Goal: Communication & Community: Connect with others

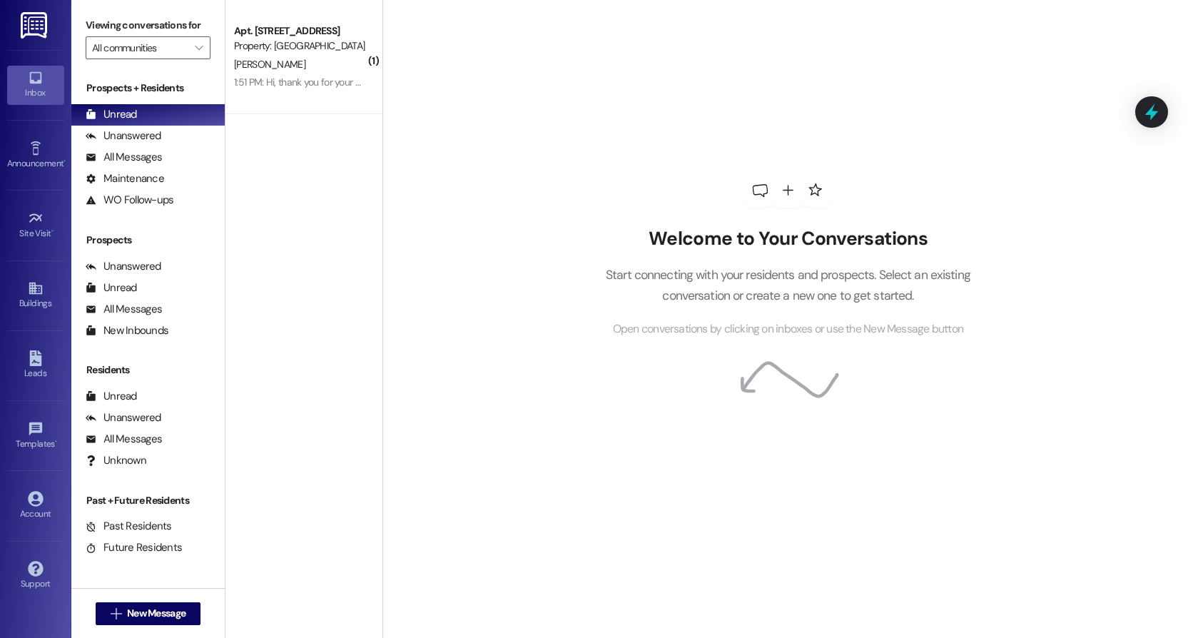
click at [40, 24] on img at bounding box center [35, 25] width 29 height 26
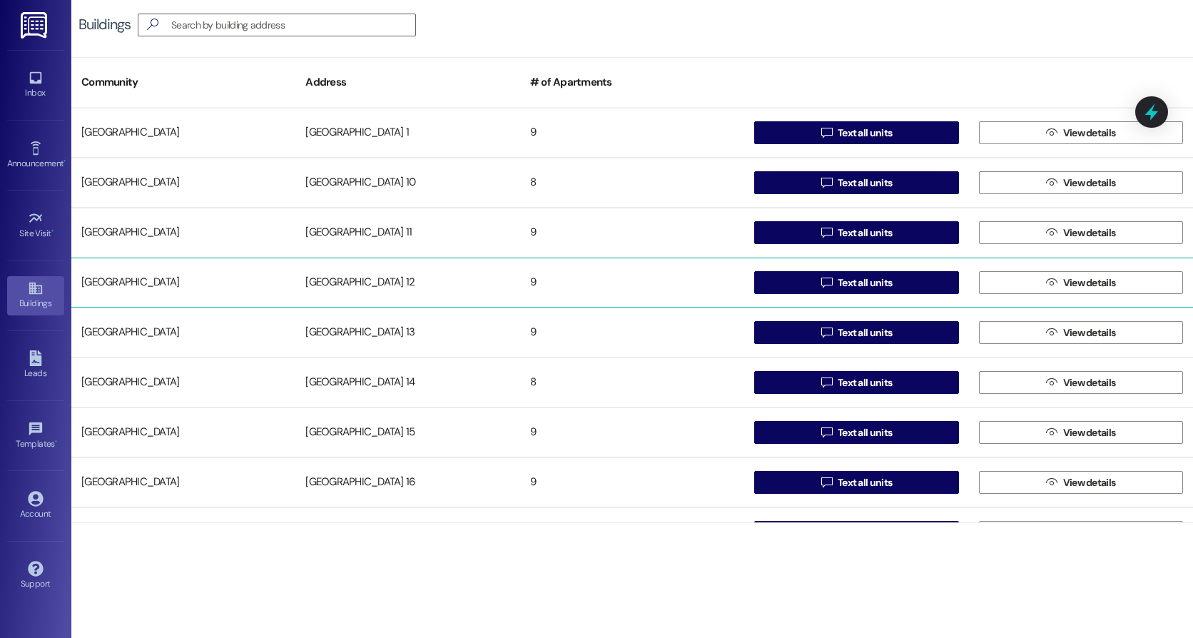
click at [392, 279] on div "[GEOGRAPHIC_DATA] 12" at bounding box center [407, 282] width 224 height 29
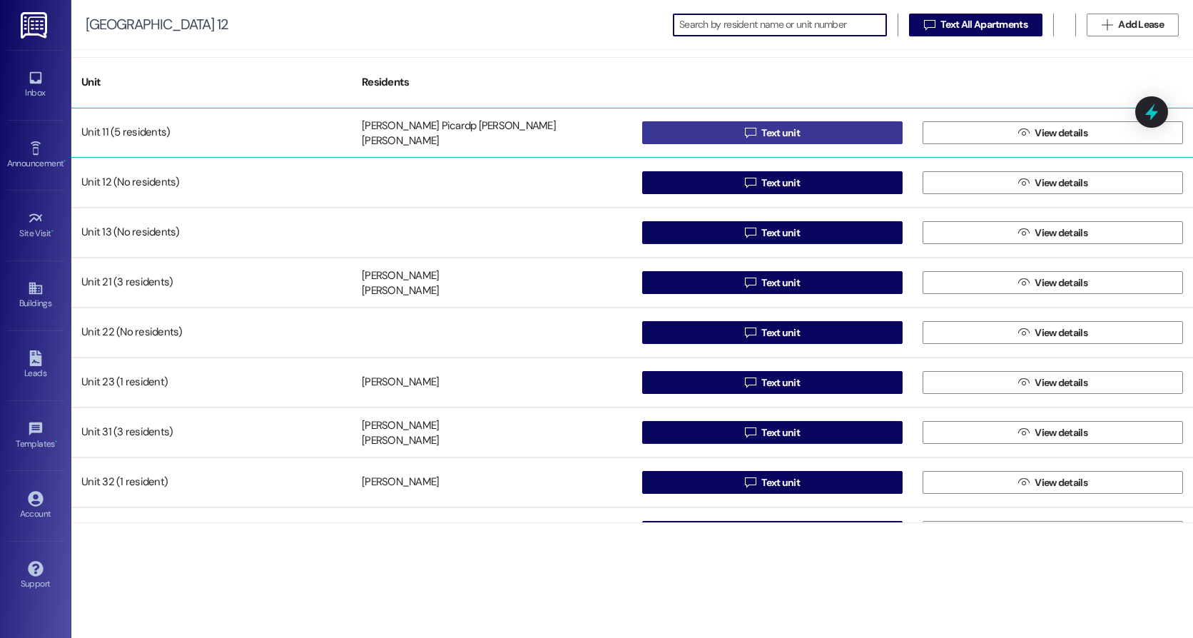
click at [692, 138] on button " Text unit" at bounding box center [772, 132] width 260 height 23
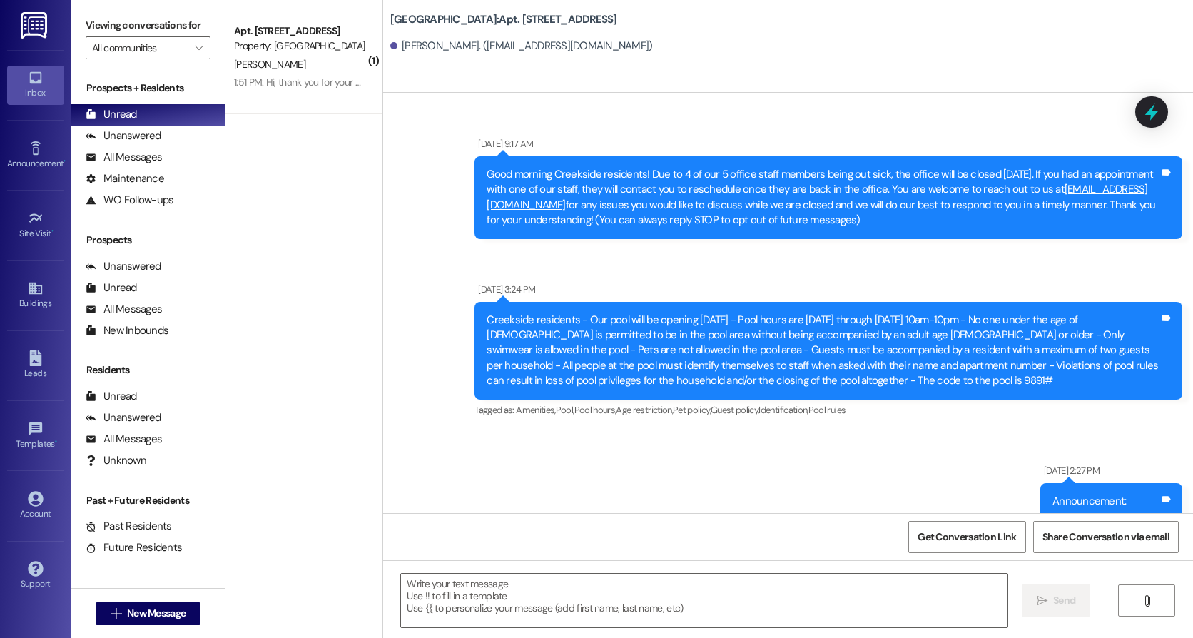
scroll to position [36085, 0]
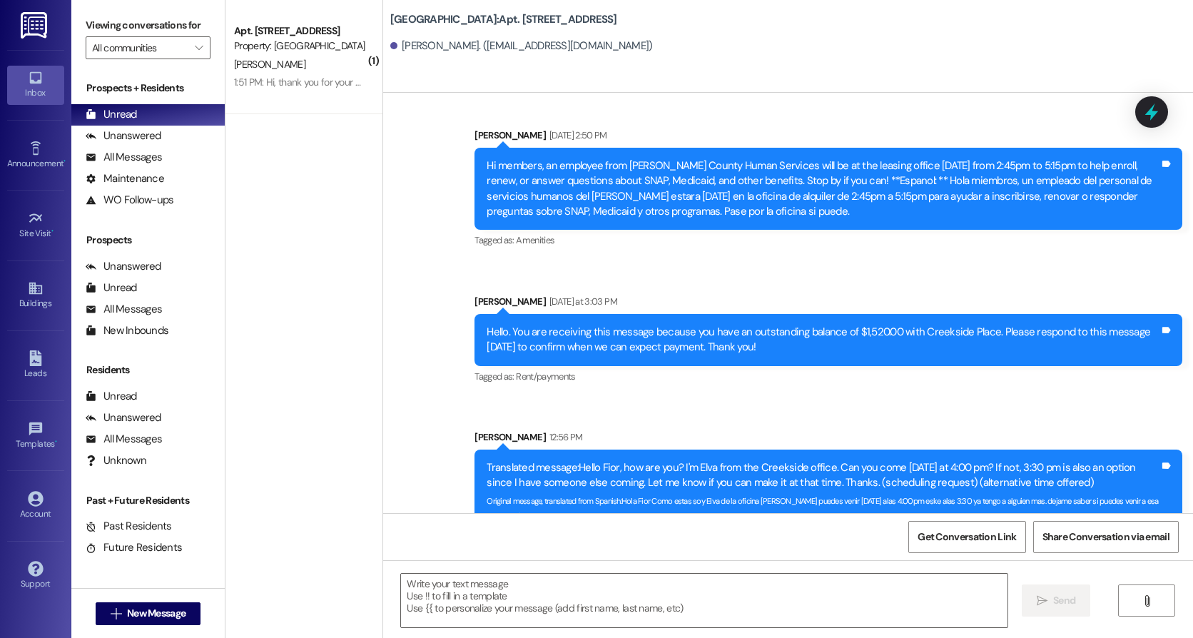
click at [496, 27] on b "Creekside Place: Apt. 11, Creekside Place 12" at bounding box center [503, 19] width 227 height 15
click at [482, 42] on div "Fior Leonela Perez Middleton. (leonela2747@gmail.com)" at bounding box center [521, 46] width 263 height 15
click at [481, 52] on div "Fior Leonela Perez Middleton. (leonela2747@gmail.com)" at bounding box center [521, 46] width 263 height 15
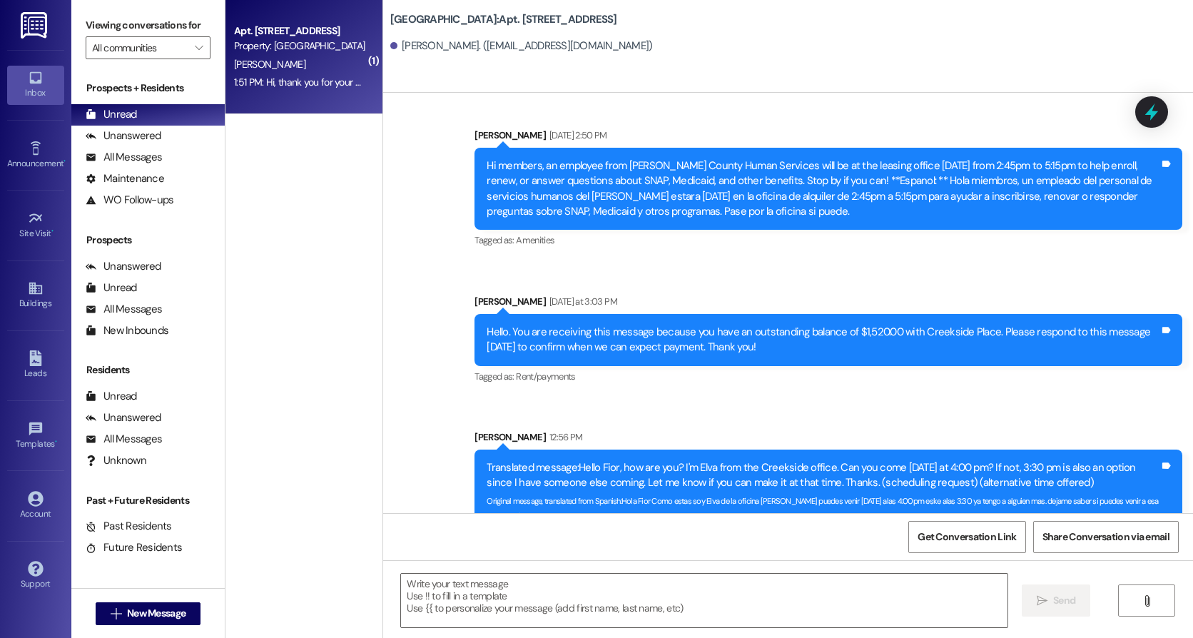
click at [299, 43] on div "Property: Creekside Place" at bounding box center [300, 46] width 132 height 15
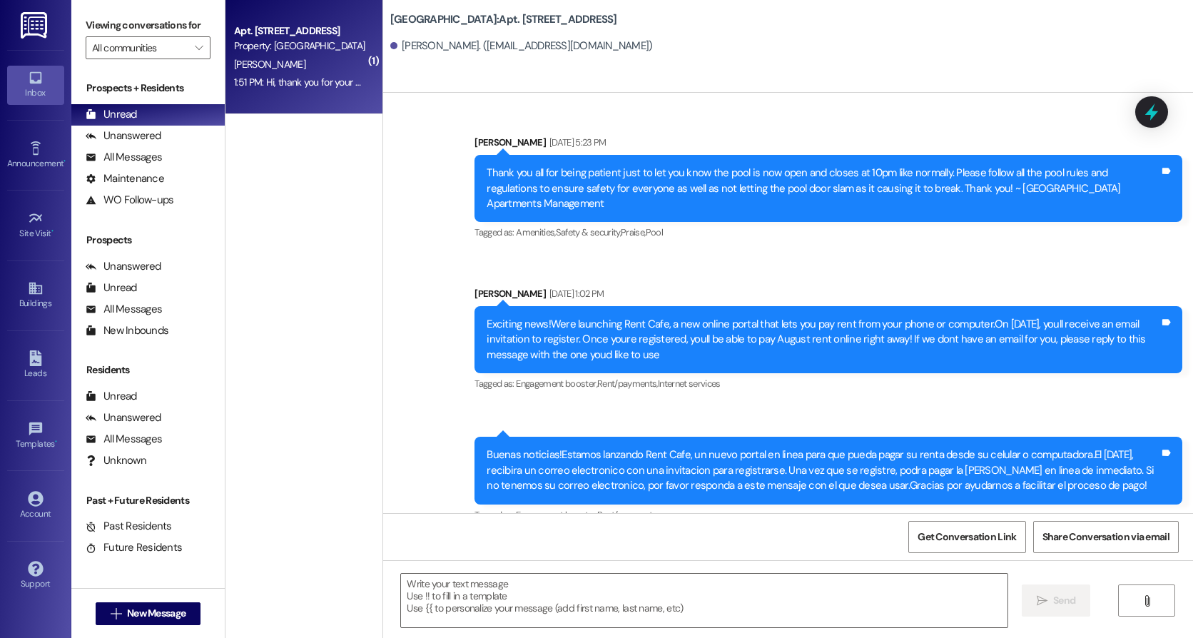
scroll to position [8630, 0]
